Goal: Find specific page/section: Find specific page/section

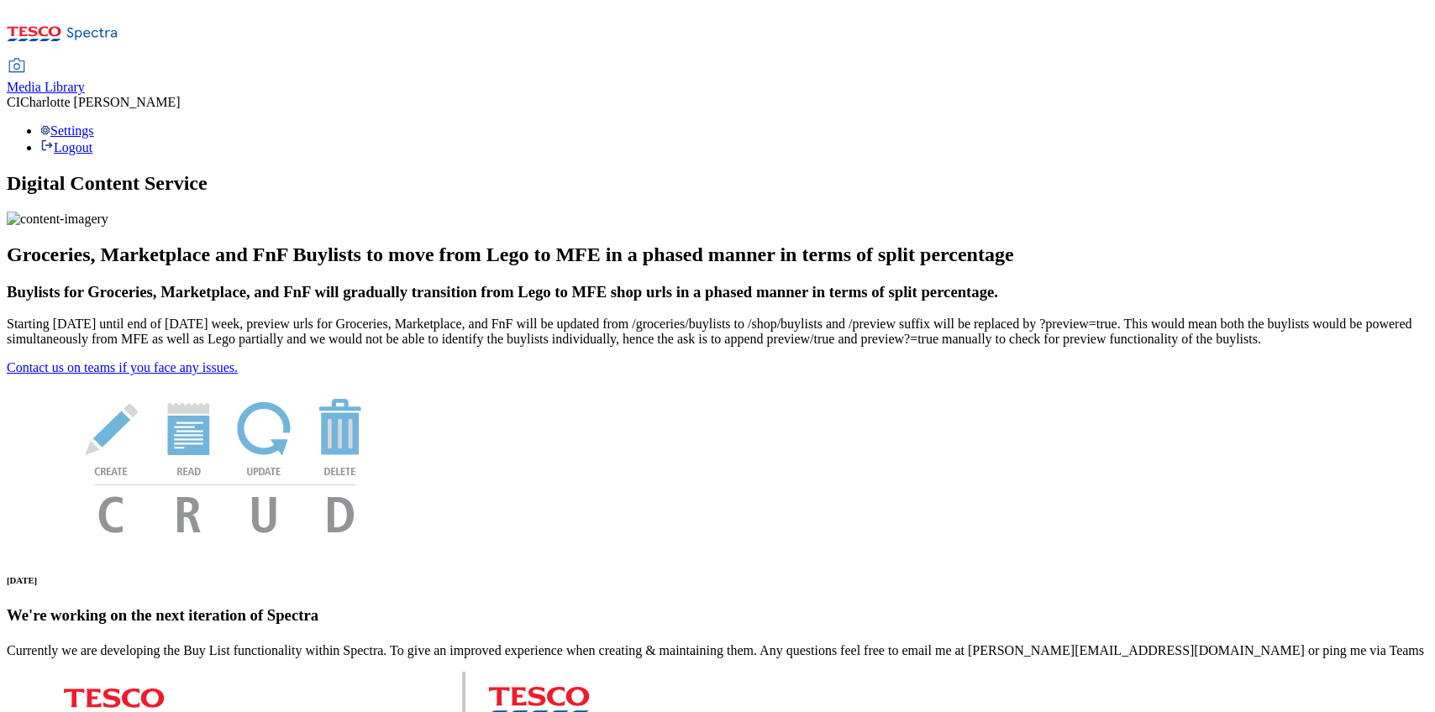
click at [118, 21] on icon at bounding box center [63, 38] width 112 height 35
click at [85, 80] on span "Media Library" at bounding box center [46, 87] width 78 height 14
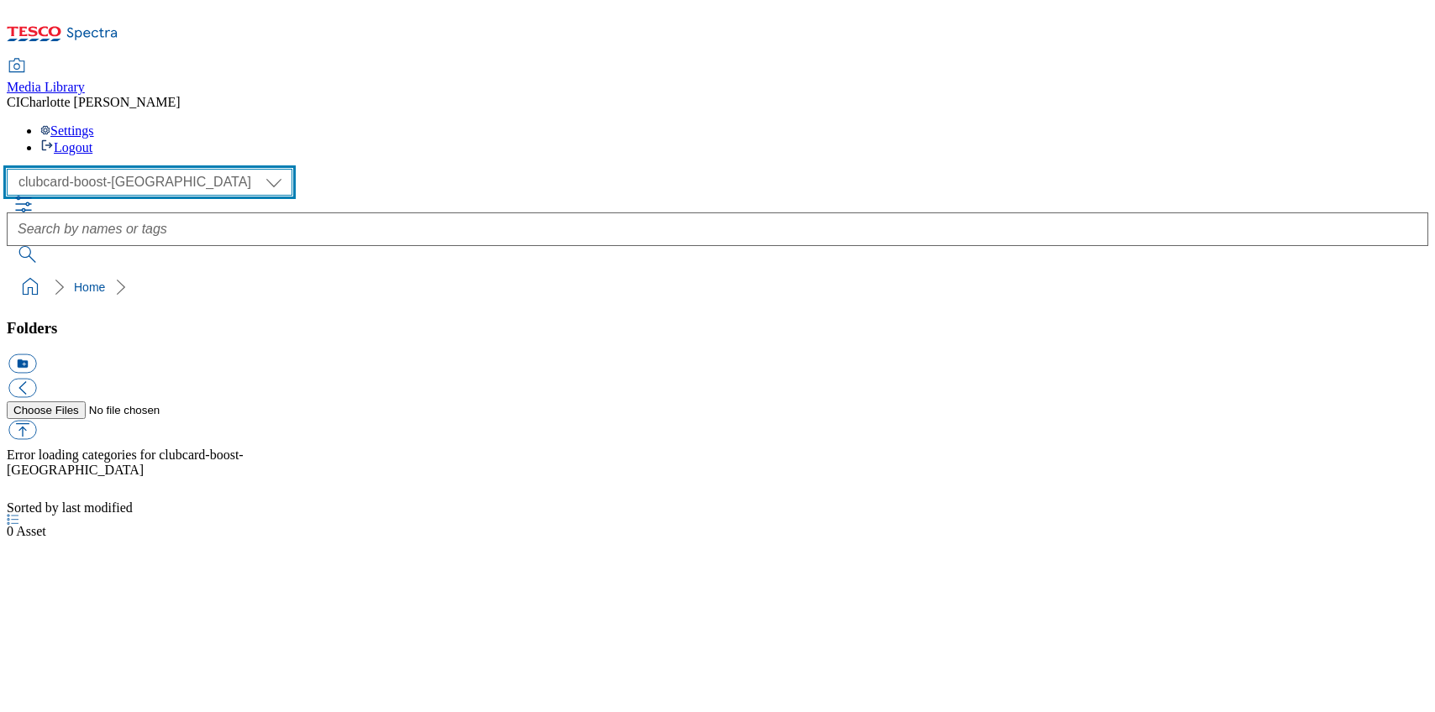
click at [98, 169] on select "Clubcard Boost UK Clubcard Marketing Clubcard ROI clubcard-boost-uk Dotcom [GEO…" at bounding box center [150, 182] width 286 height 27
select select "flare-ghs"
click at [12, 169] on select "Clubcard Boost UK Clubcard Marketing Clubcard ROI clubcard-boost-uk Dotcom [GEO…" at bounding box center [150, 182] width 286 height 27
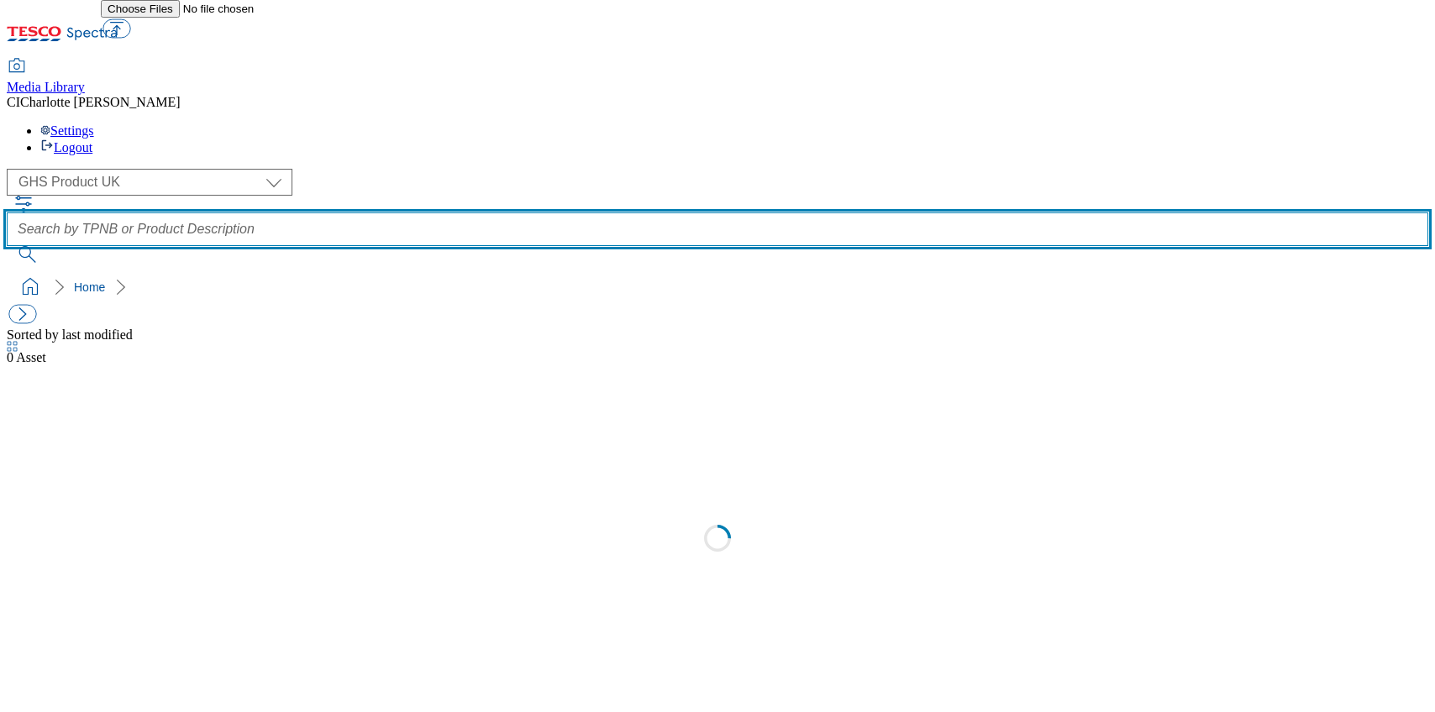
click at [560, 213] on input "text" at bounding box center [717, 230] width 1421 height 34
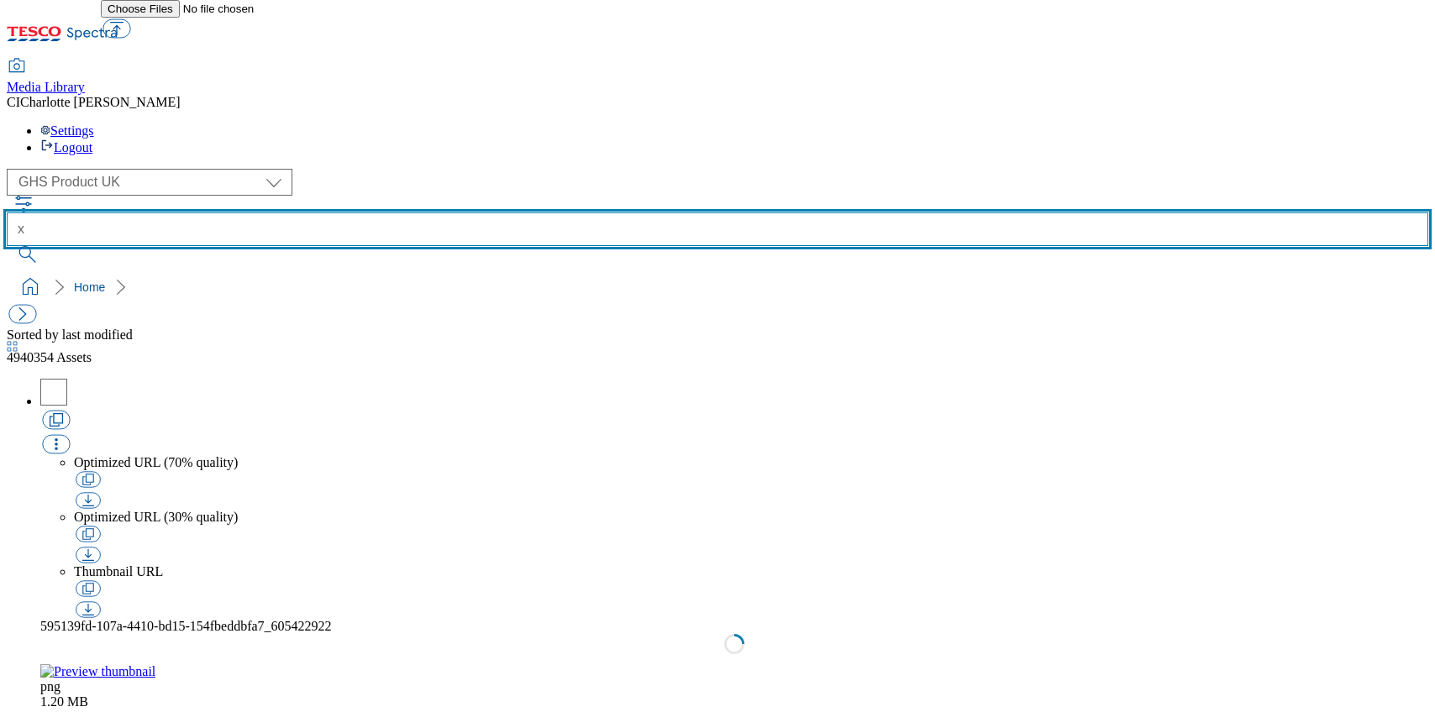
paste input "096880913"
type input "096880913"
click at [7, 246] on button "submit" at bounding box center [29, 254] width 44 height 17
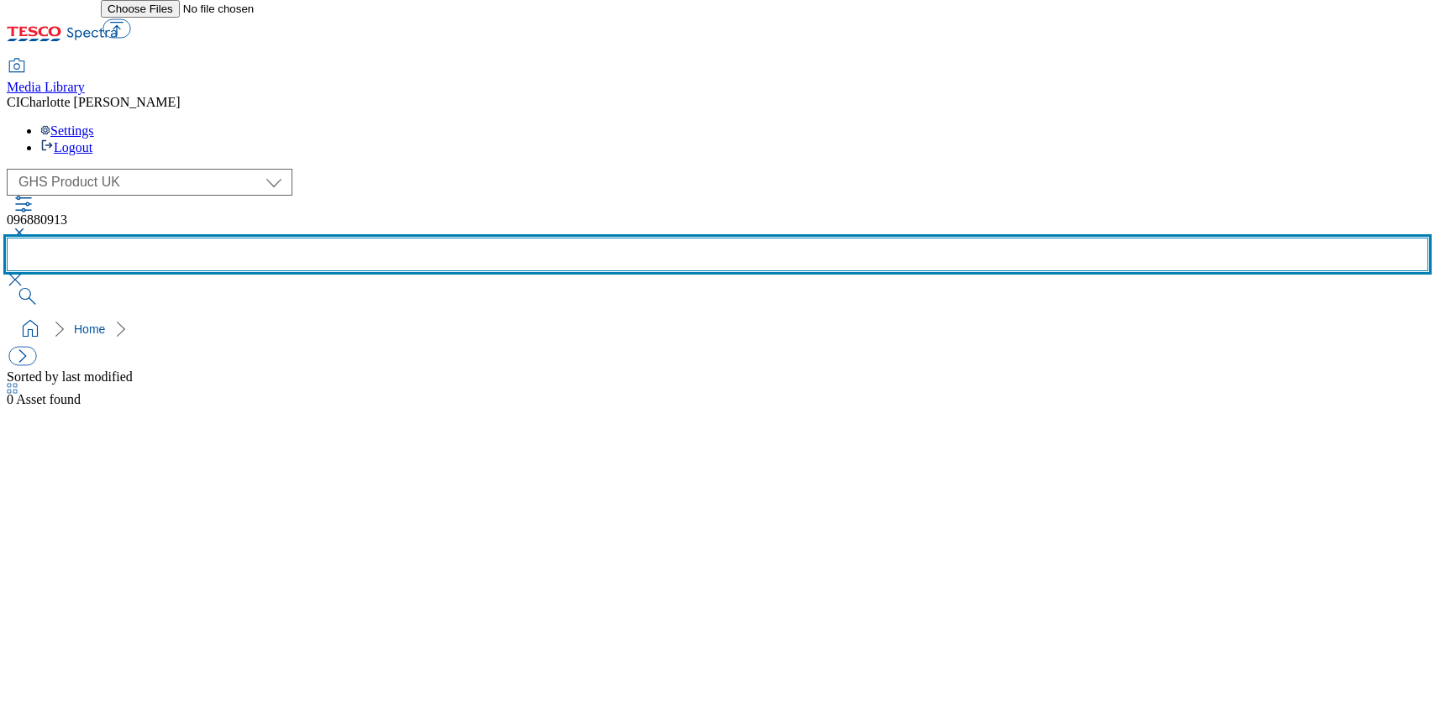
paste input "096641903"
type input "096641903"
click at [7, 288] on button "submit" at bounding box center [29, 296] width 44 height 17
